Goal: Use online tool/utility: Use online tool/utility

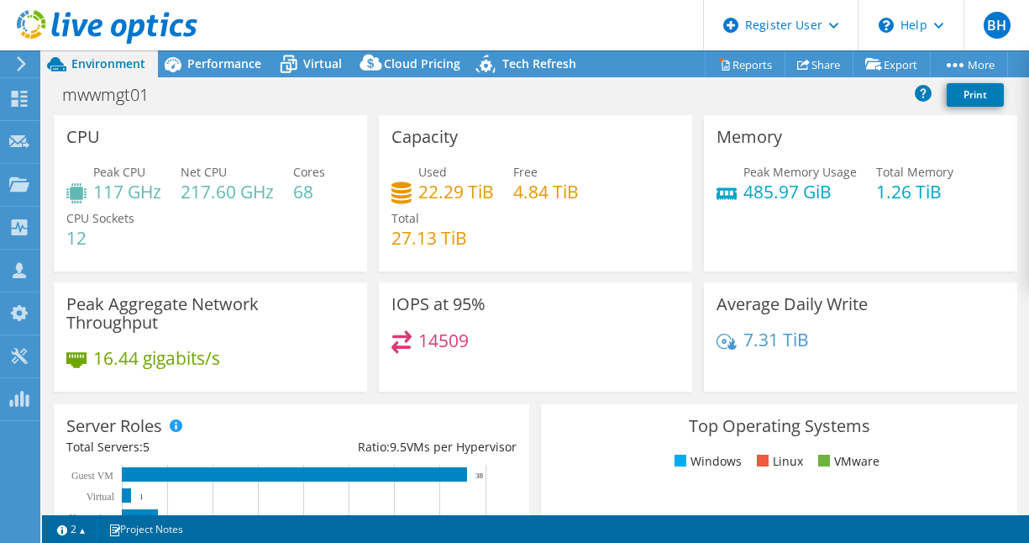
select select "EULondon"
select select "GBP"
